Goal: Navigation & Orientation: Go to known website

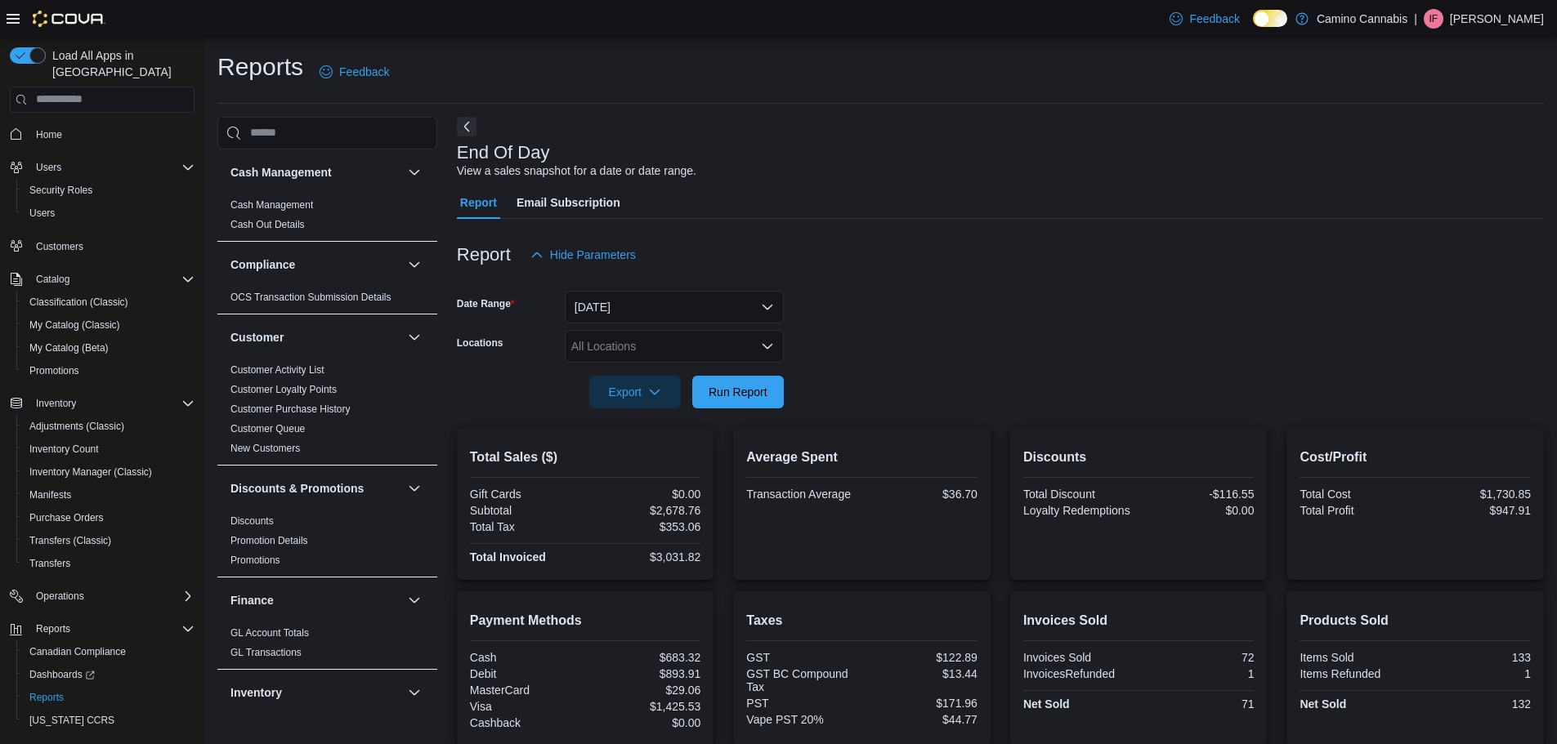
scroll to position [205, 0]
